Goal: Task Accomplishment & Management: Use online tool/utility

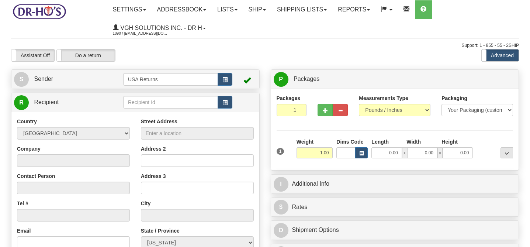
select select "CA"
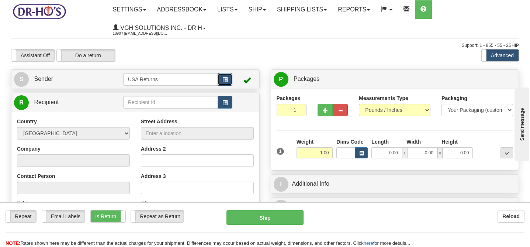
click at [231, 81] on button "button" at bounding box center [224, 79] width 15 height 13
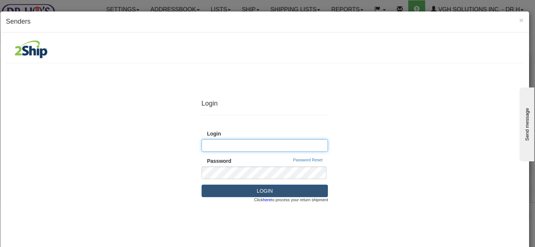
type input "[EMAIL_ADDRESS][DOMAIN_NAME]"
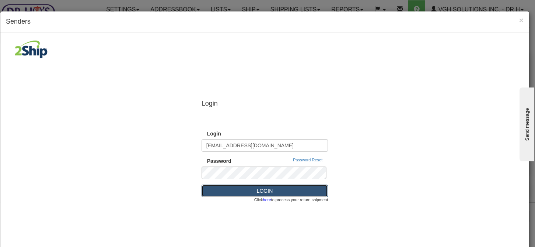
click at [279, 193] on button "LOGIN" at bounding box center [265, 190] width 127 height 13
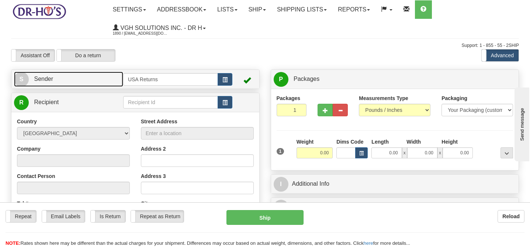
click at [103, 82] on link "S Sender" at bounding box center [68, 79] width 109 height 15
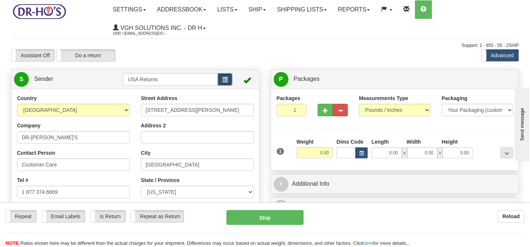
click at [227, 78] on span "button" at bounding box center [224, 79] width 5 height 5
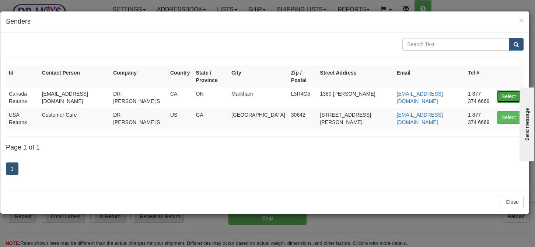
click at [502, 90] on button "Select" at bounding box center [509, 96] width 24 height 13
type input "Canada Returns"
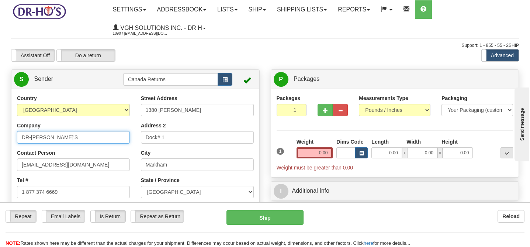
click at [95, 138] on input "DR-HO'S" at bounding box center [73, 137] width 113 height 13
click at [95, 137] on input "DR-HO'S" at bounding box center [73, 137] width 113 height 13
click at [95, 138] on input "DR-HO'S" at bounding box center [73, 137] width 113 height 13
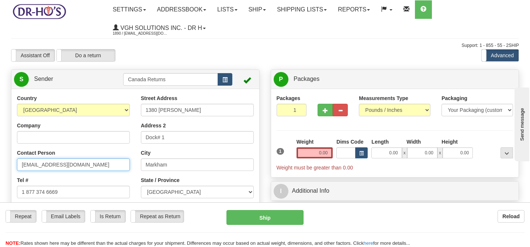
click at [110, 170] on input "[EMAIL_ADDRESS][DOMAIN_NAME]" at bounding box center [73, 164] width 113 height 13
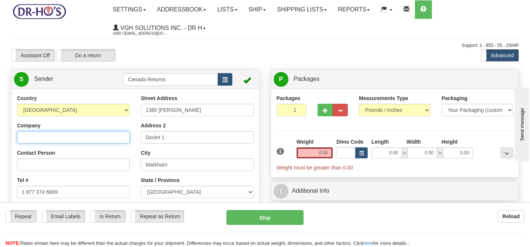
click at [94, 138] on input "Company" at bounding box center [73, 137] width 113 height 13
paste input "Shirley Cole"
type input "Shirley Cole"
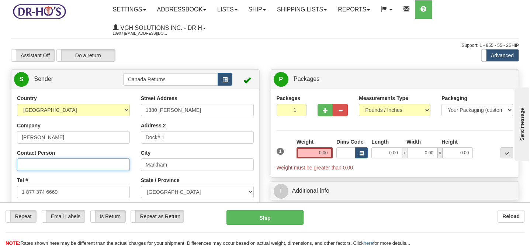
click at [100, 170] on input "Contact Person" at bounding box center [73, 164] width 113 height 13
paste input "5195341661"
click at [51, 164] on input "5195341661" at bounding box center [73, 164] width 113 height 13
type input "5195341661"
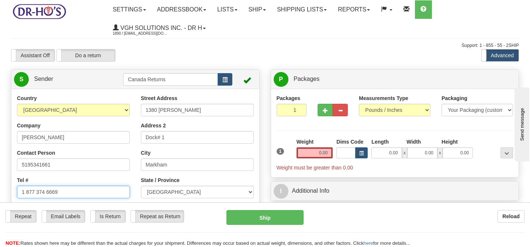
click at [57, 191] on input "1 877 374 6669" at bounding box center [73, 191] width 113 height 13
paste input "5195341661"
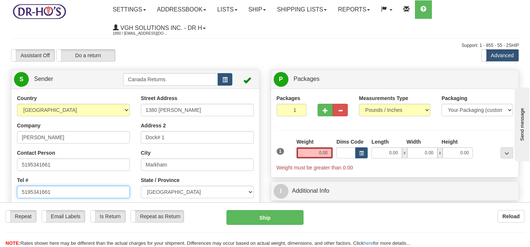
type input "5195341661"
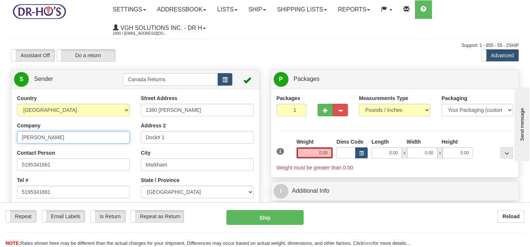
click at [51, 135] on input "Shirley Cole" at bounding box center [73, 137] width 113 height 13
click at [66, 139] on input "Shirley Cole" at bounding box center [73, 137] width 113 height 13
click at [67, 138] on input "Shirley Cole" at bounding box center [73, 137] width 113 height 13
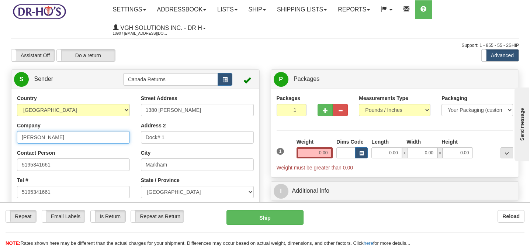
click at [67, 138] on input "Shirley Cole" at bounding box center [73, 137] width 113 height 13
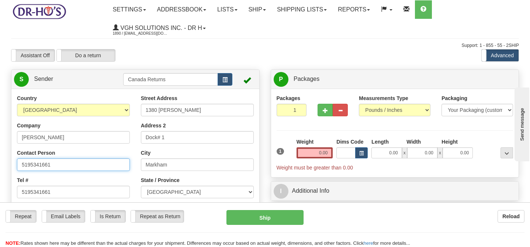
click at [67, 163] on input "5195341661" at bounding box center [73, 164] width 113 height 13
paste input "Shirley Cole"
type input "Shirley Cole"
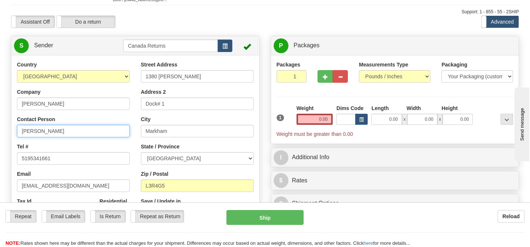
scroll to position [62, 0]
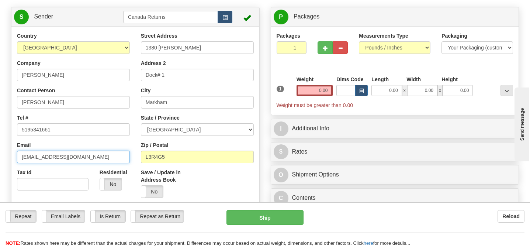
click at [91, 155] on input "[EMAIL_ADDRESS][DOMAIN_NAME]" at bounding box center [73, 156] width 113 height 13
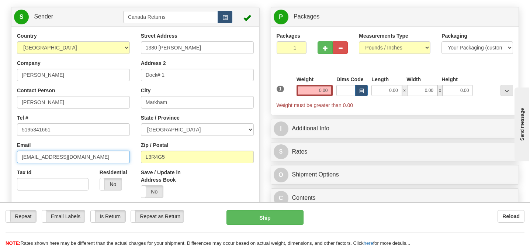
paste input "coleshirley254@gmail"
type input "coleshirley254@gmail.com"
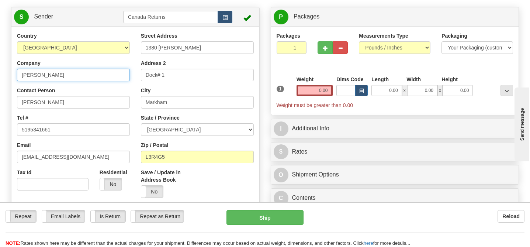
click at [46, 80] on input "Shirley Cole" at bounding box center [73, 75] width 113 height 13
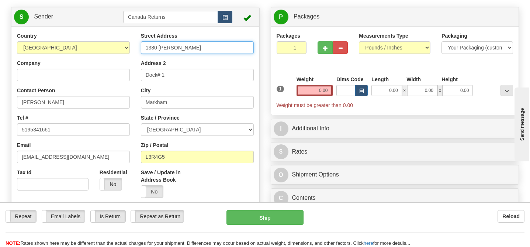
click at [184, 47] on input "1380 Rodick Rd" at bounding box center [197, 47] width 113 height 13
paste input "-70 STOKES RD"
type input "1-70 STOKES RD"
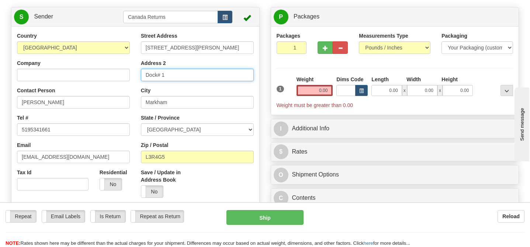
click at [209, 77] on input "Dock# 1" at bounding box center [197, 75] width 113 height 13
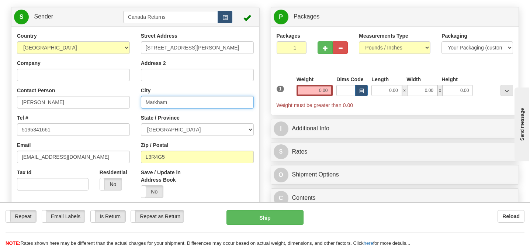
click at [202, 107] on input "Markham" at bounding box center [197, 102] width 113 height 13
paste input "ST THOMAS"
type input "ST THOMAS"
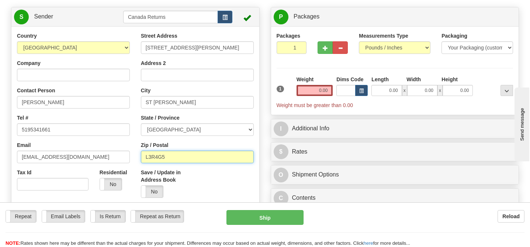
click at [203, 158] on input "L3R4G5" at bounding box center [197, 156] width 113 height 13
paste input "N5R6A9"
click at [205, 161] on input "N5R6A9" at bounding box center [197, 156] width 113 height 13
type input "N5R6A9"
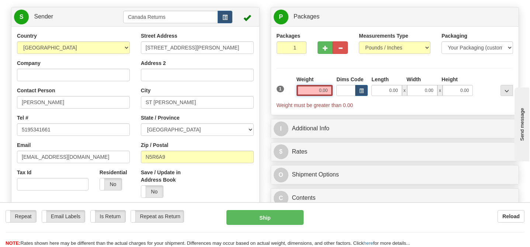
click at [325, 87] on input "0.00" at bounding box center [314, 90] width 36 height 11
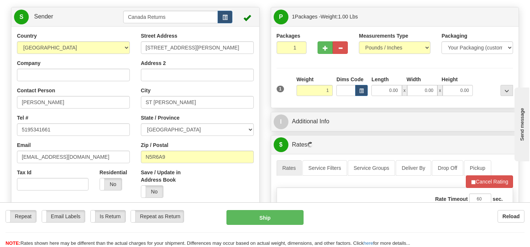
type input "1.00"
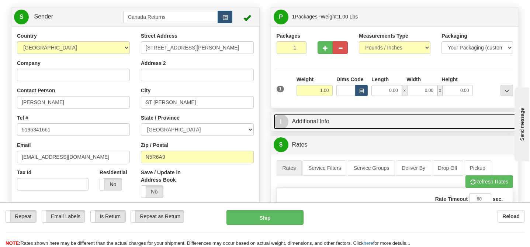
click at [298, 122] on link "I Additional Info" at bounding box center [395, 121] width 243 height 15
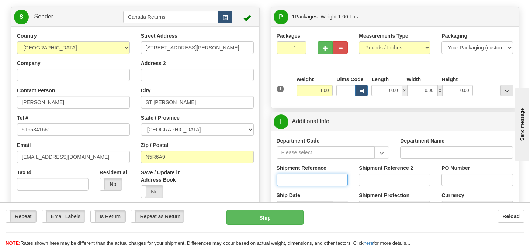
click at [314, 181] on input "Shipment Reference" at bounding box center [312, 179] width 72 height 13
paste input "1189302"
type input "1189302"
click at [223, 179] on div "Save / Update in Address Book Yes No" at bounding box center [197, 185] width 124 height 35
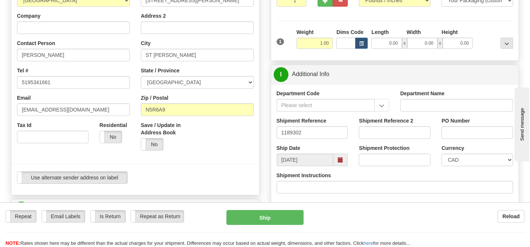
scroll to position [112, 0]
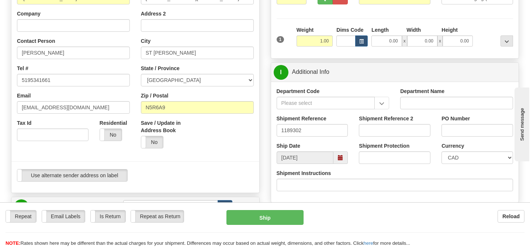
click at [343, 158] on span at bounding box center [340, 157] width 14 height 13
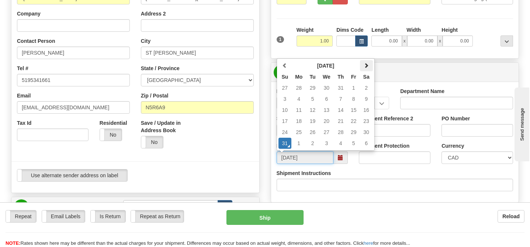
click at [367, 71] on th at bounding box center [366, 65] width 13 height 11
click at [354, 87] on td "5" at bounding box center [353, 87] width 13 height 11
type input "09/05/2025"
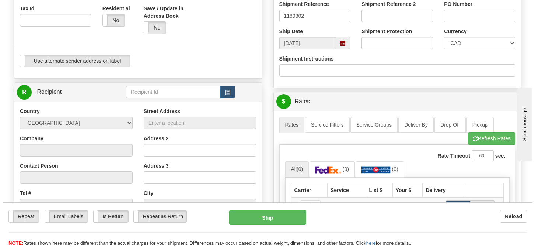
scroll to position [283, 0]
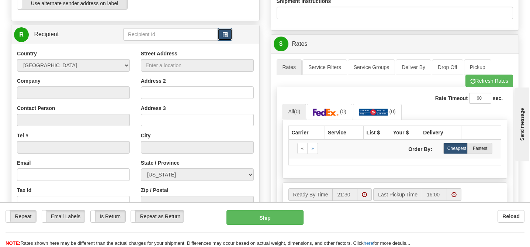
click at [226, 37] on span "button" at bounding box center [224, 34] width 5 height 5
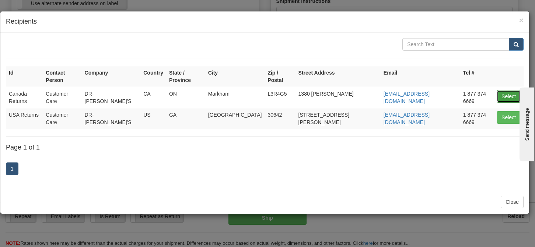
click at [502, 90] on button "Select" at bounding box center [509, 96] width 24 height 13
type input "Canada Returns"
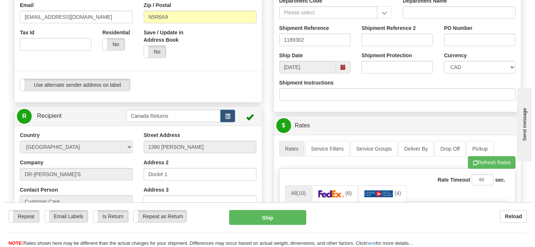
scroll to position [271, 0]
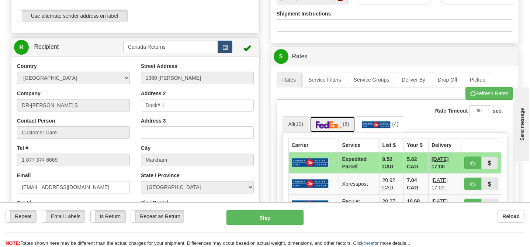
click at [334, 129] on link "(6)" at bounding box center [332, 124] width 45 height 16
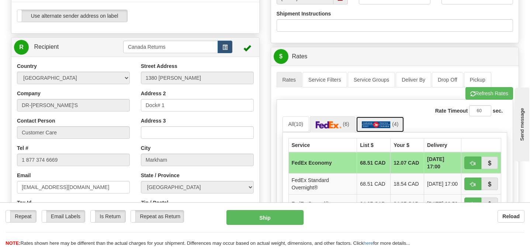
click at [378, 123] on img at bounding box center [376, 124] width 29 height 7
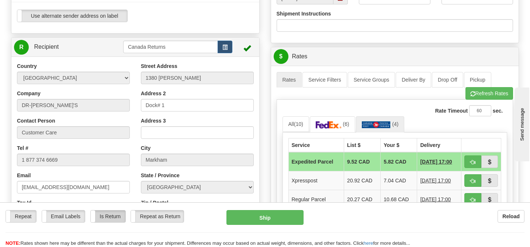
click at [108, 215] on label "Is Return" at bounding box center [108, 216] width 35 height 12
click at [269, 218] on button "Ship" at bounding box center [264, 217] width 77 height 15
type input "DOM.EP"
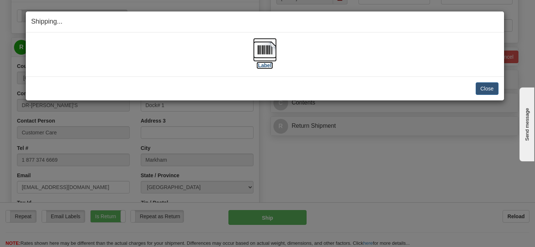
click at [269, 65] on label "[Label]" at bounding box center [265, 65] width 17 height 7
